Goal: Task Accomplishment & Management: Manage account settings

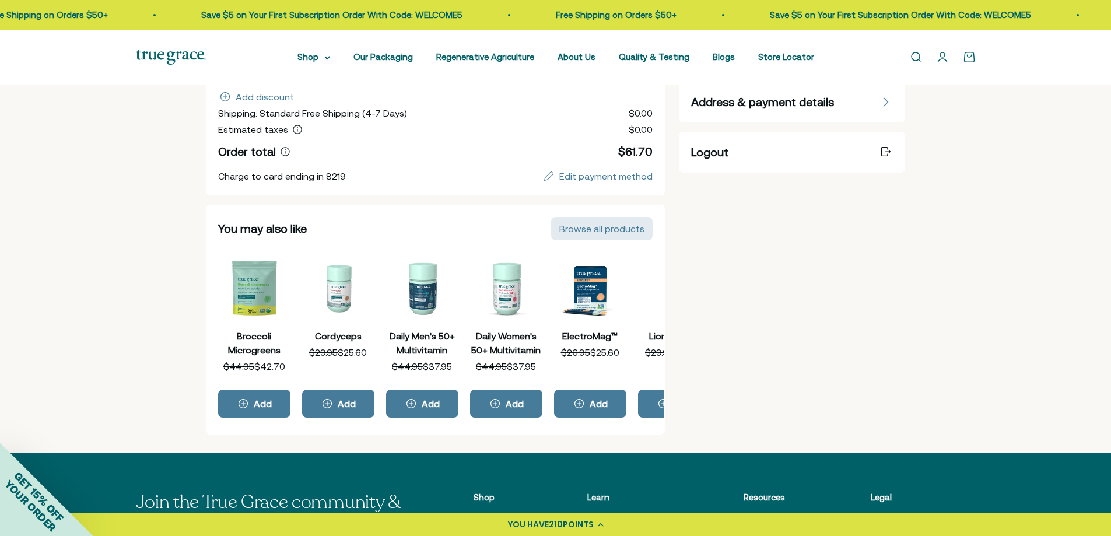
scroll to position [58, 0]
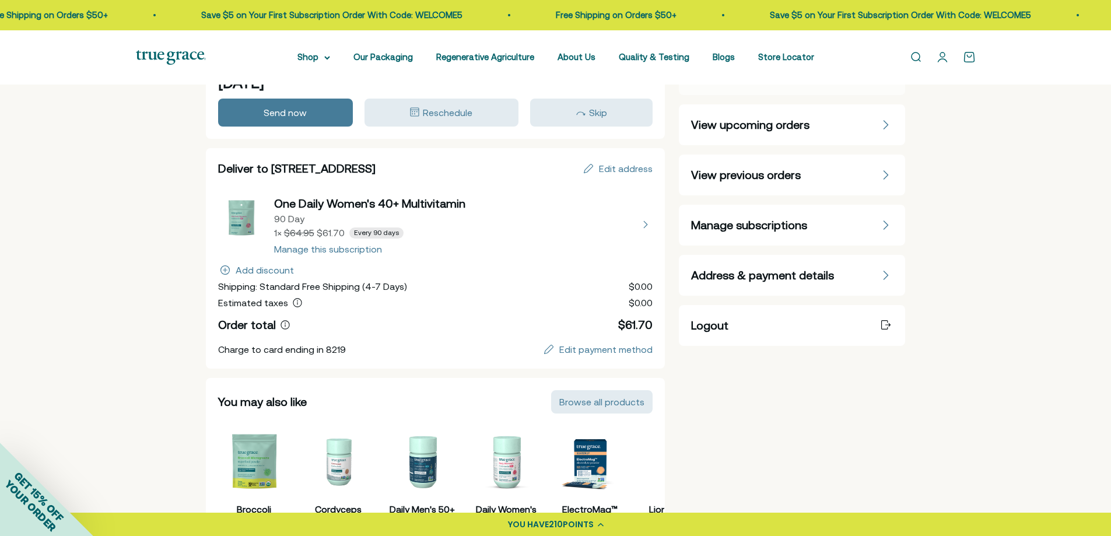
click at [801, 227] on span "Manage subscriptions" at bounding box center [749, 225] width 116 height 16
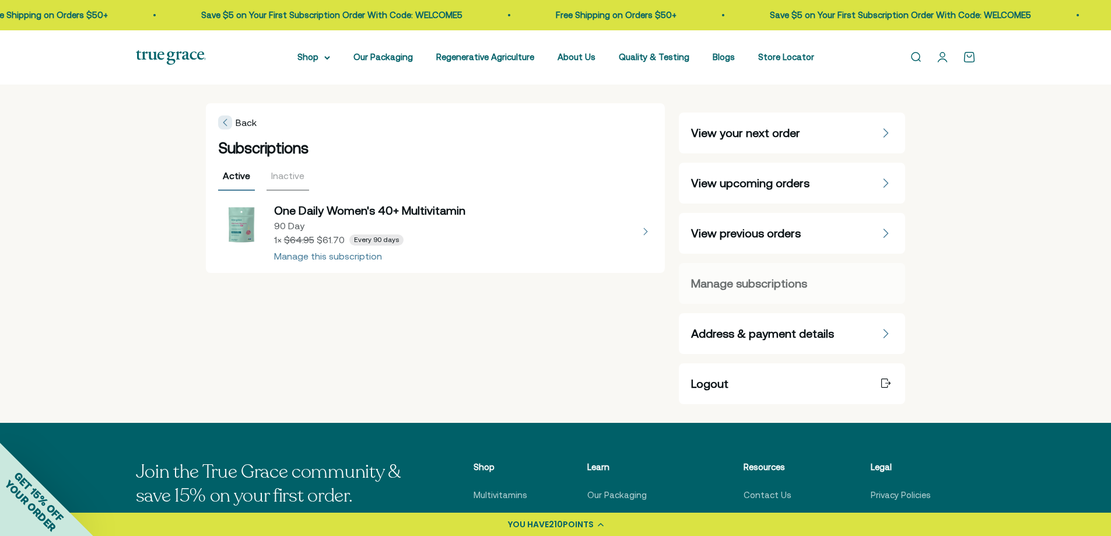
click at [321, 255] on button "view details about One Daily Women's 40+ Multivitamin 90 Day 1 × $61.70 Every 9…" at bounding box center [435, 231] width 435 height 58
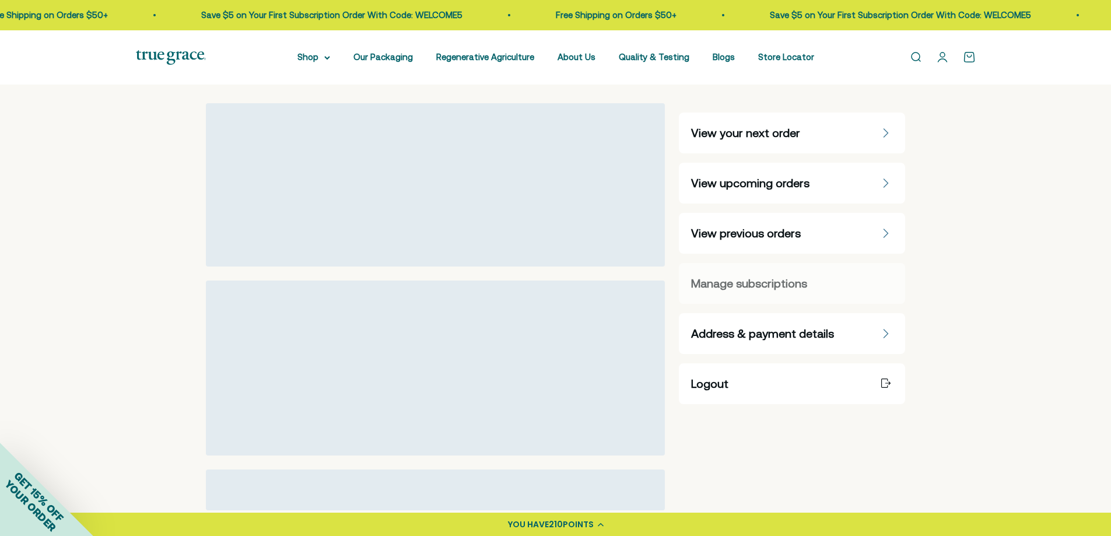
select select "90 Day"
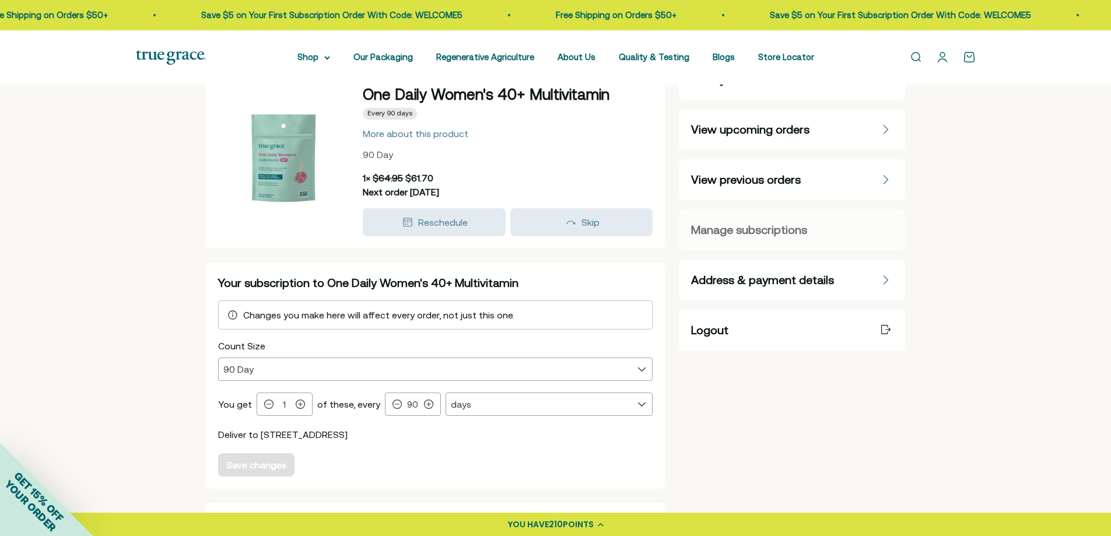
scroll to position [175, 0]
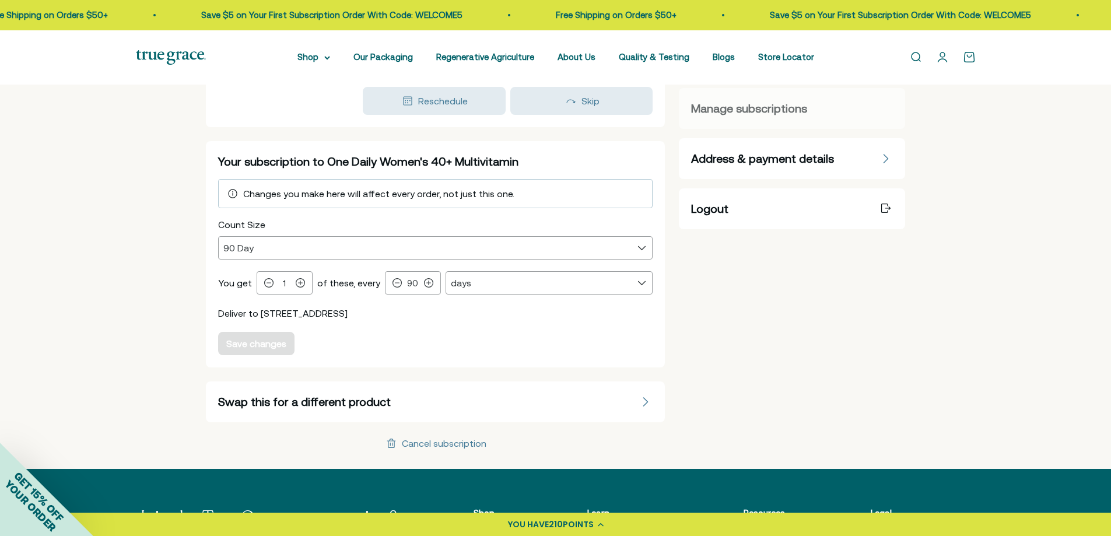
click at [444, 452] on div "Back One Daily Women's 40+ Multivitamin Every 90 days More about this product 9…" at bounding box center [556, 190] width 700 height 560
click at [468, 440] on div "Cancel subscription" at bounding box center [444, 443] width 85 height 9
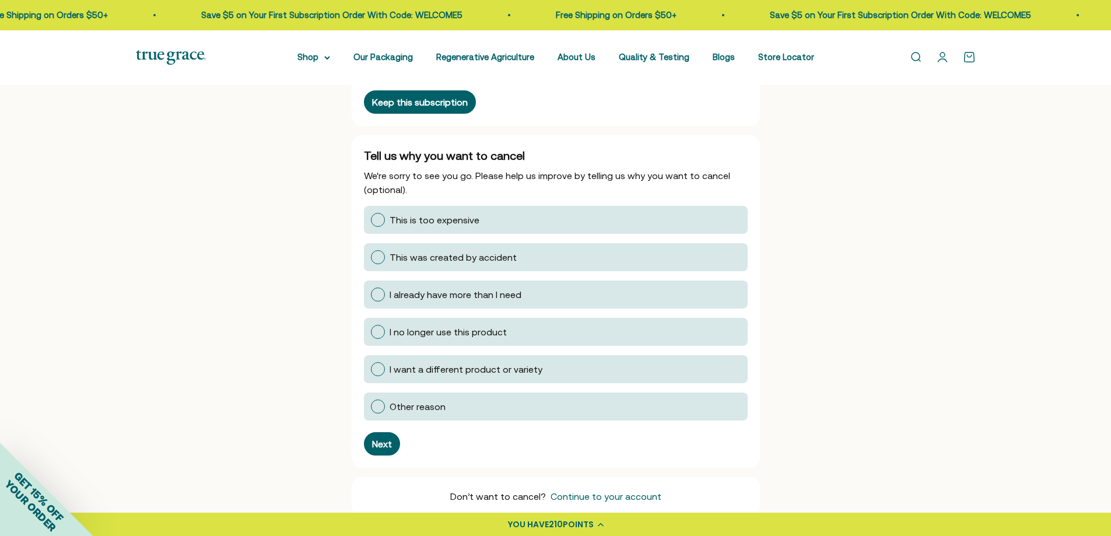
scroll to position [292, 0]
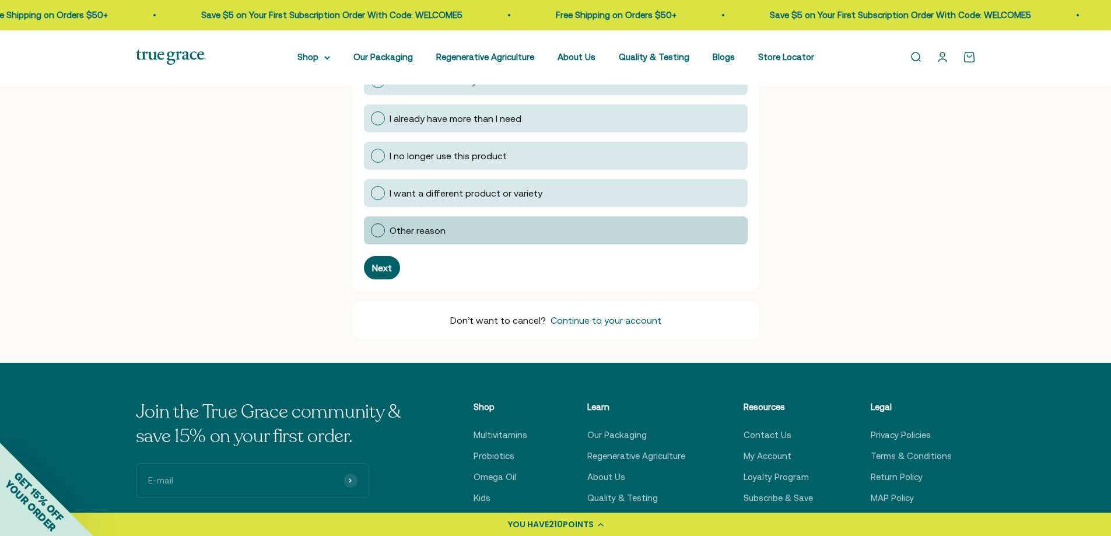
click at [382, 230] on div at bounding box center [378, 230] width 14 height 14
click at [370, 230] on input "Other reason" at bounding box center [370, 230] width 0 height 0
click at [384, 256] on button "Next" at bounding box center [382, 267] width 36 height 23
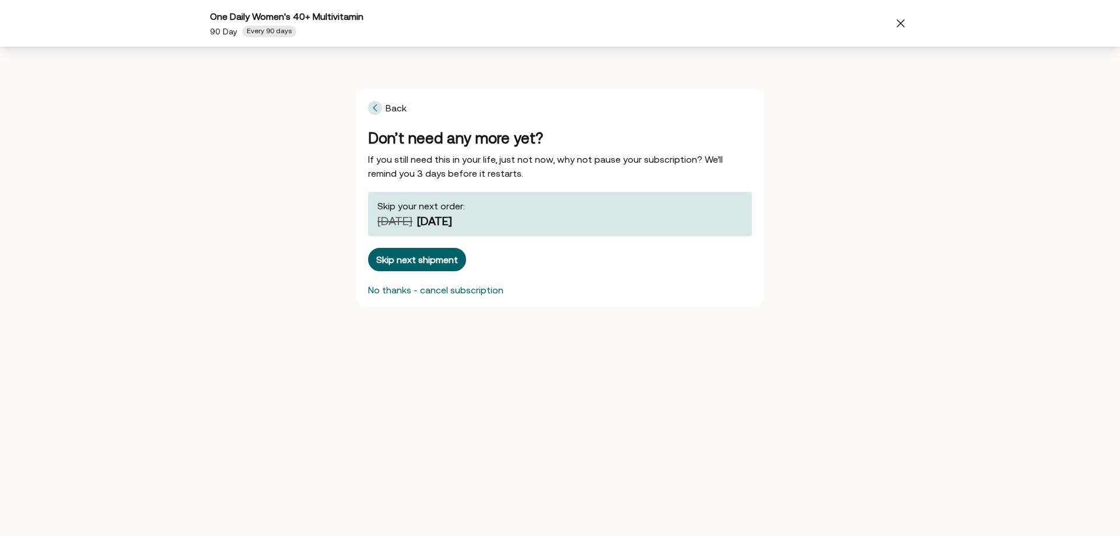
click at [447, 288] on div "No thanks - cancel subscription" at bounding box center [435, 289] width 135 height 9
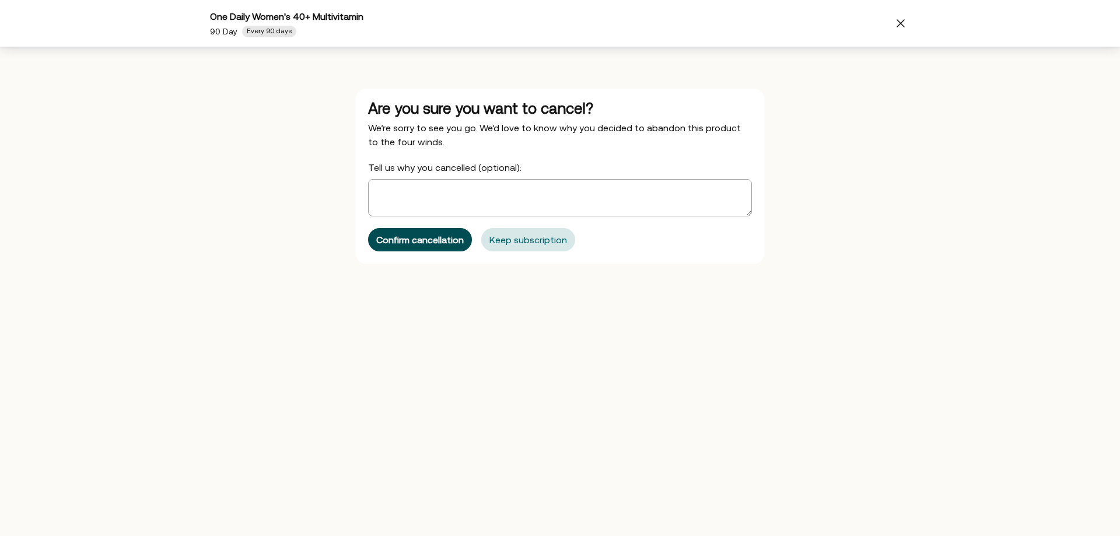
click at [422, 239] on div "Confirm cancellation" at bounding box center [419, 239] width 87 height 9
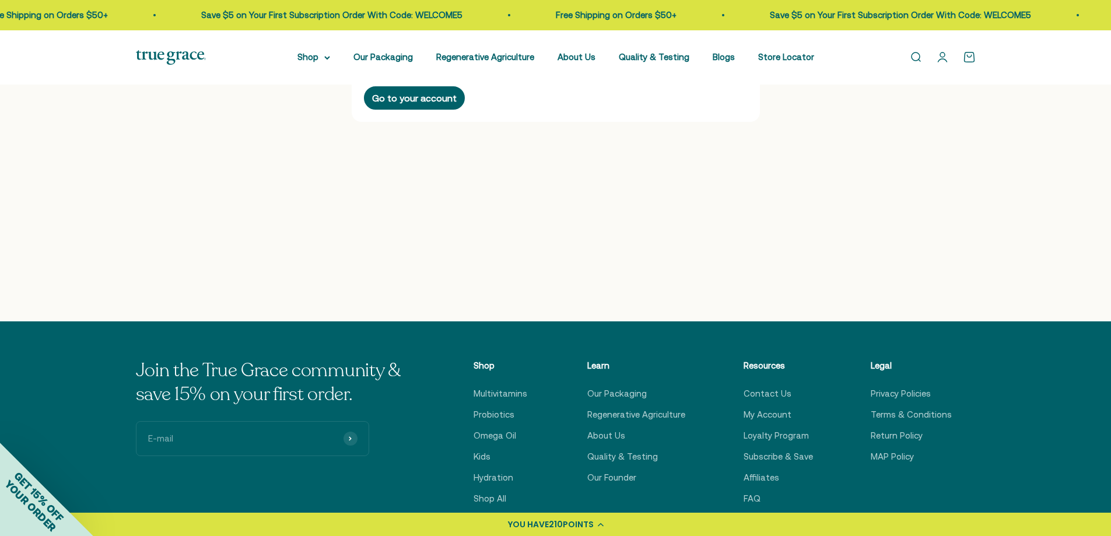
scroll to position [0, 0]
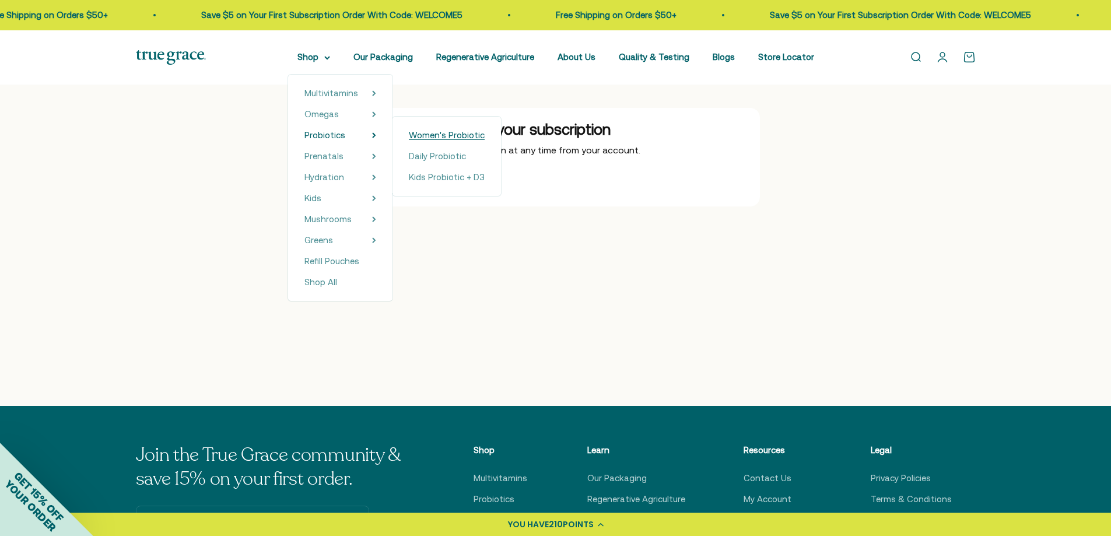
click at [452, 134] on span "Women's Probiotic" at bounding box center [447, 135] width 76 height 10
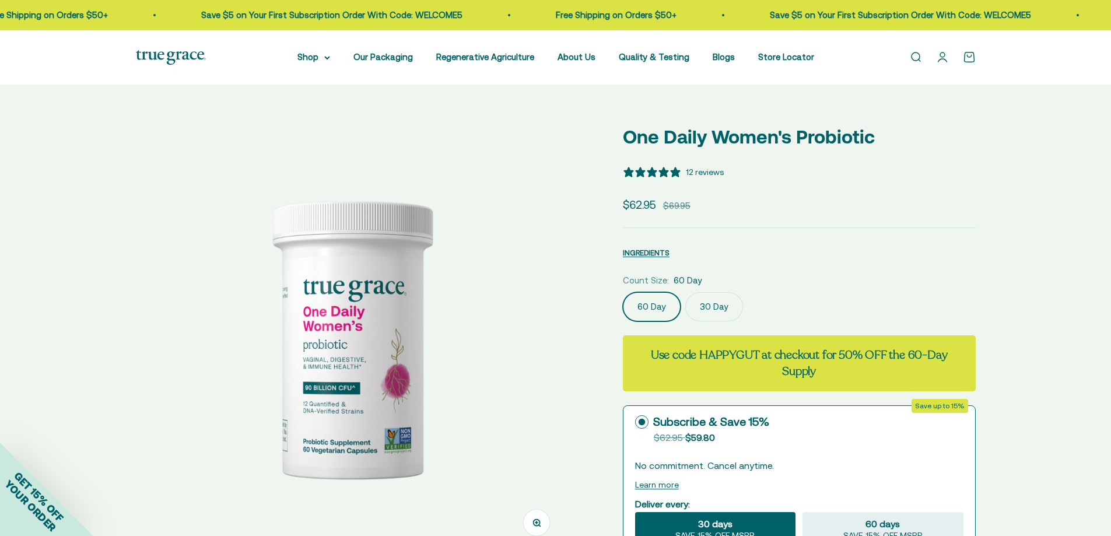
select select "3"
